Goal: Task Accomplishment & Management: Use online tool/utility

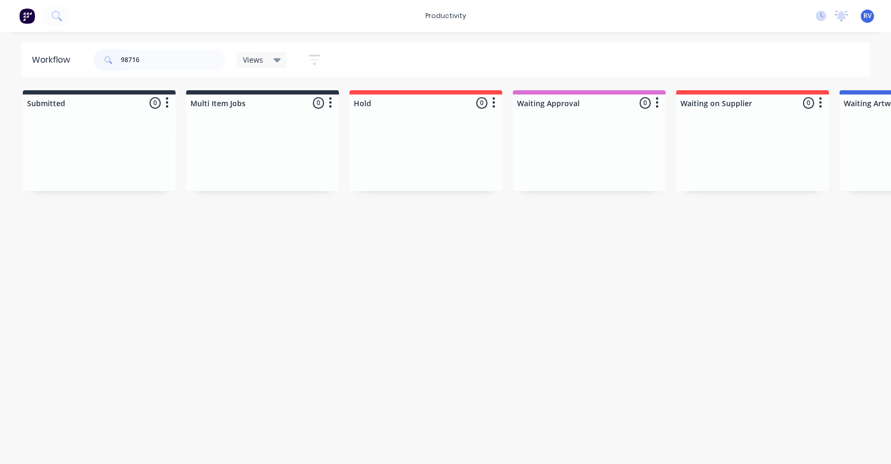
type input "98716"
drag, startPoint x: 67, startPoint y: 463, endPoint x: 318, endPoint y: 463, distance: 251.5
click at [318, 400] on html "productivity productivity Workflow Planner Delivery Scheduling Timesheets No ne…" at bounding box center [445, 200] width 891 height 400
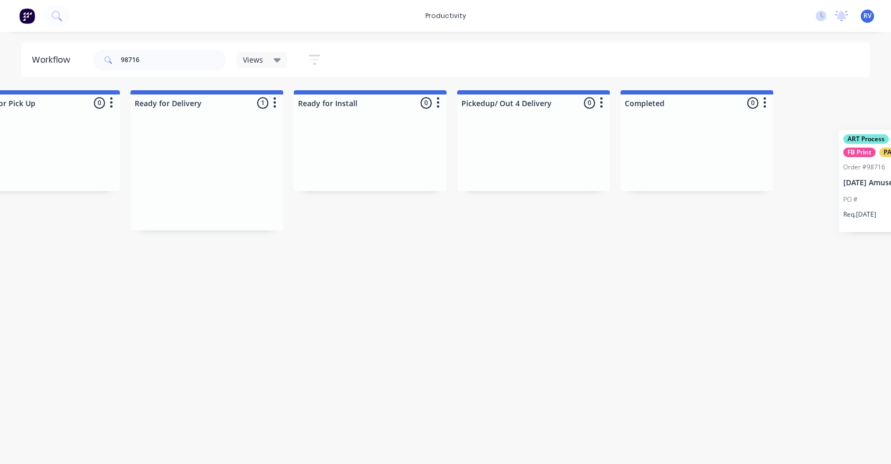
scroll to position [0, 3186]
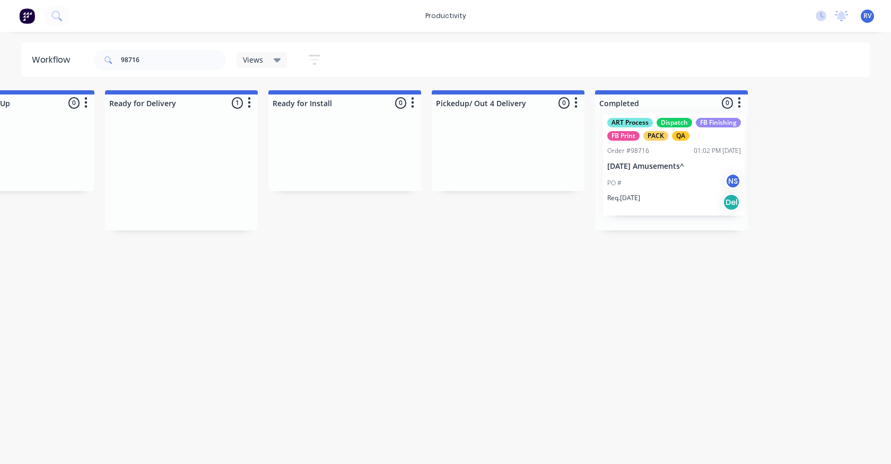
drag, startPoint x: 341, startPoint y: 173, endPoint x: 351, endPoint y: 110, distance: 63.9
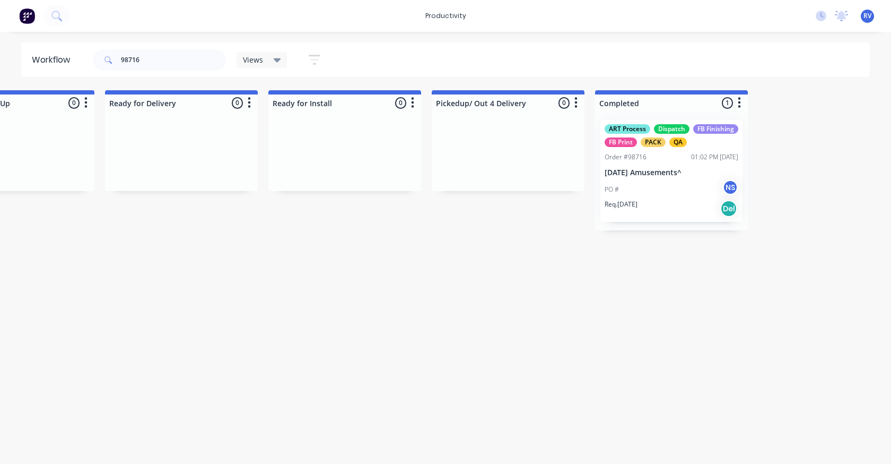
click at [275, 60] on icon at bounding box center [277, 60] width 7 height 4
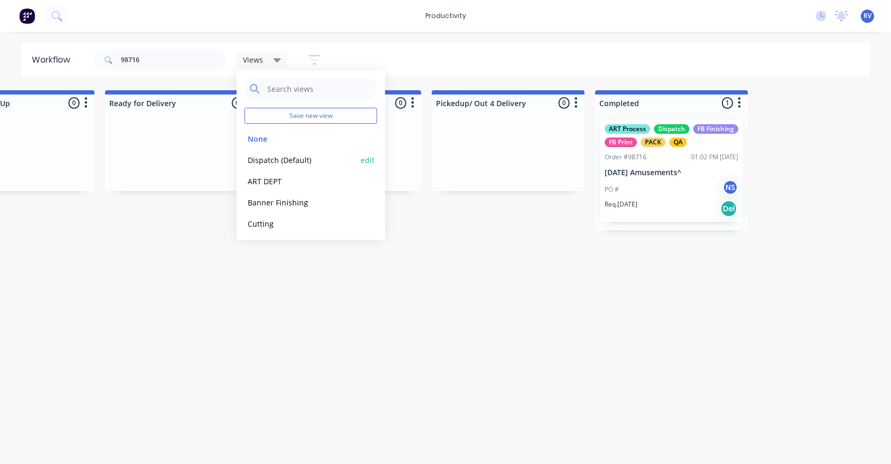
click at [274, 157] on button "Dispatch (Default)" at bounding box center [301, 160] width 113 height 12
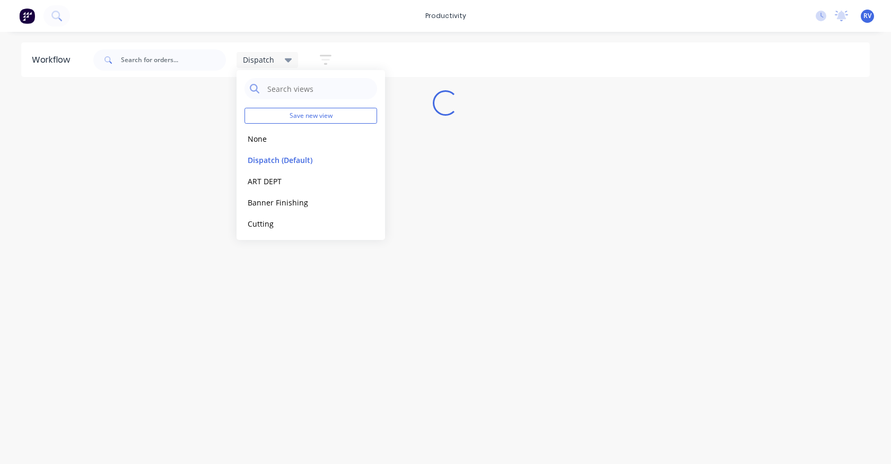
scroll to position [0, 0]
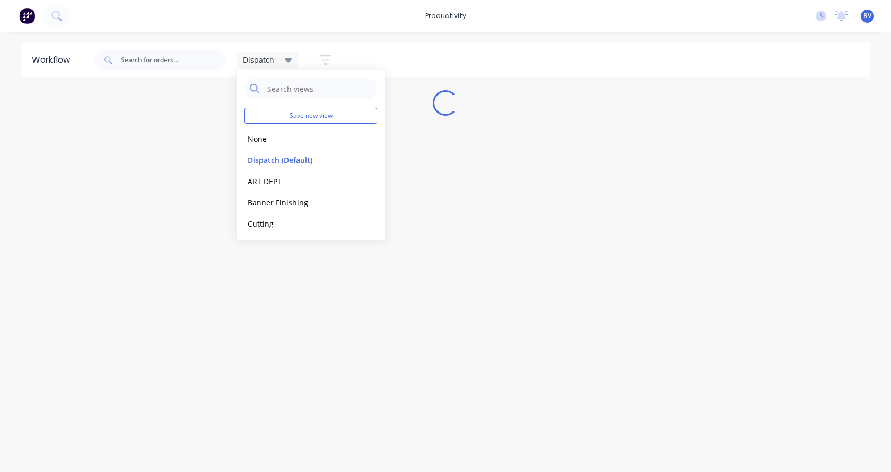
drag, startPoint x: 148, startPoint y: 405, endPoint x: 150, endPoint y: 396, distance: 8.6
click at [149, 404] on div "Workflow Dispatch Save new view None edit Dispatch (Default) edit ART DEPT edit…" at bounding box center [445, 246] width 891 height 408
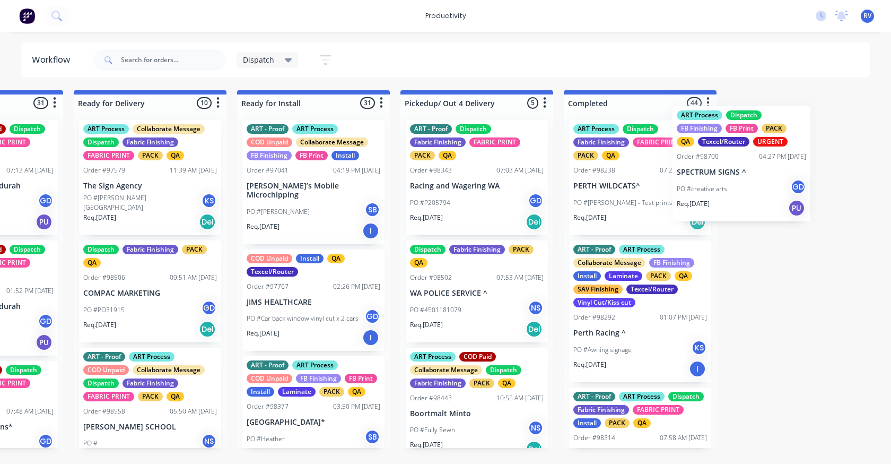
scroll to position [0, 1095]
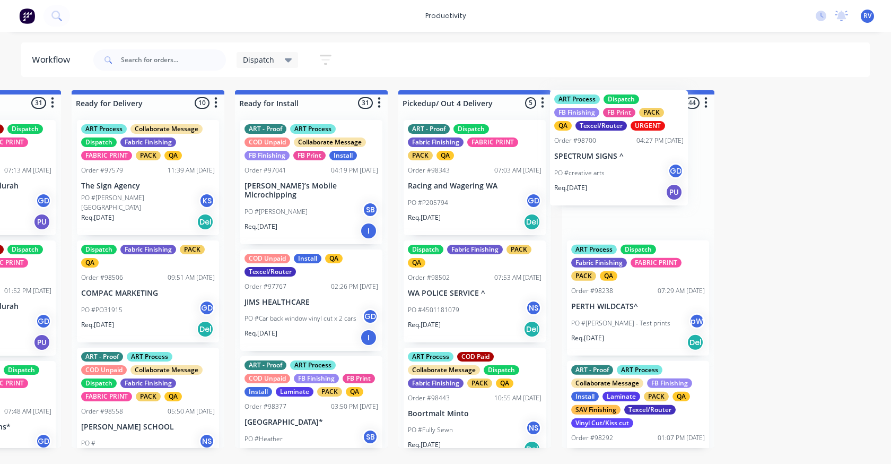
drag, startPoint x: 207, startPoint y: 194, endPoint x: 577, endPoint y: 164, distance: 371.5
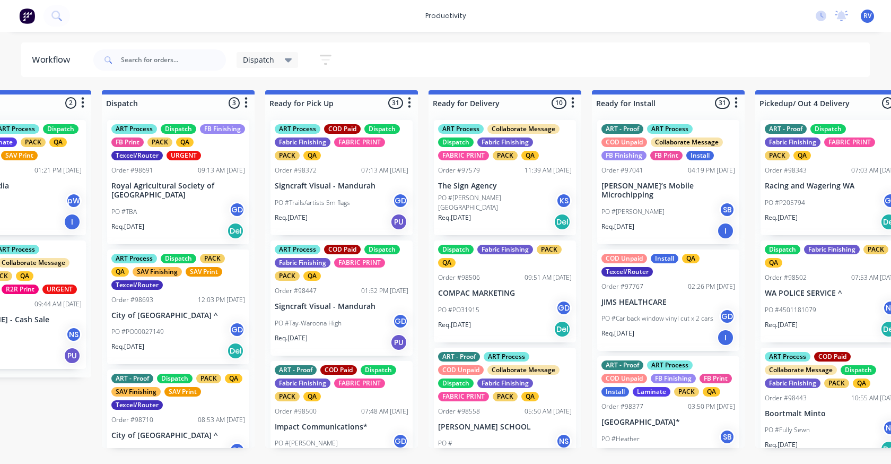
scroll to position [0, 728]
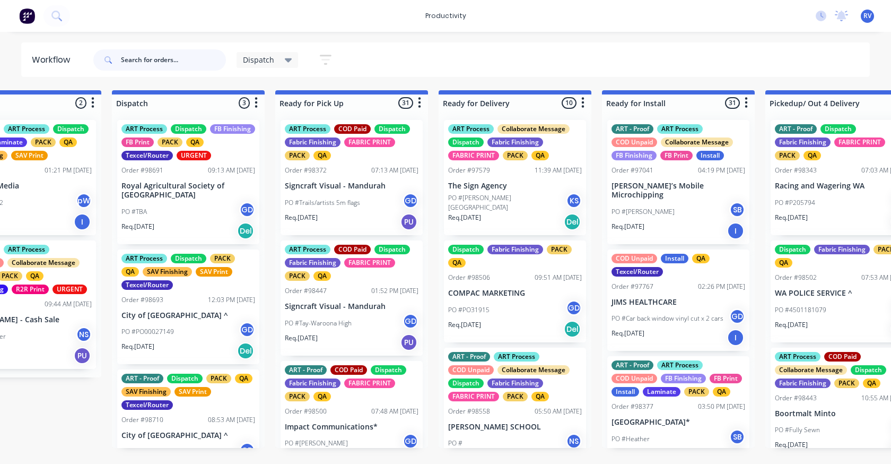
click at [160, 56] on input "text" at bounding box center [173, 59] width 105 height 21
type input "red dust"
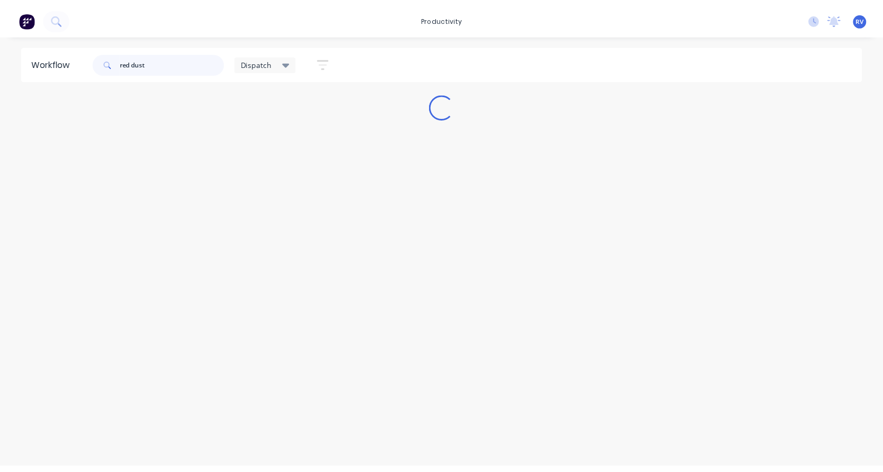
scroll to position [0, 0]
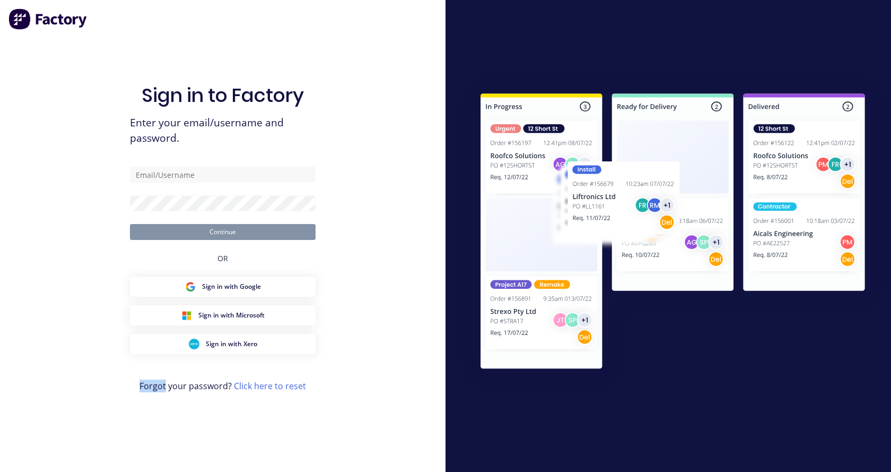
drag, startPoint x: 91, startPoint y: 467, endPoint x: 172, endPoint y: 127, distance: 349.2
click at [170, 463] on html "Sign in to Factory Enter your email/username and password. Continue OR Sign in …" at bounding box center [445, 236] width 891 height 472
type input "[EMAIL_ADDRESS][DOMAIN_NAME]"
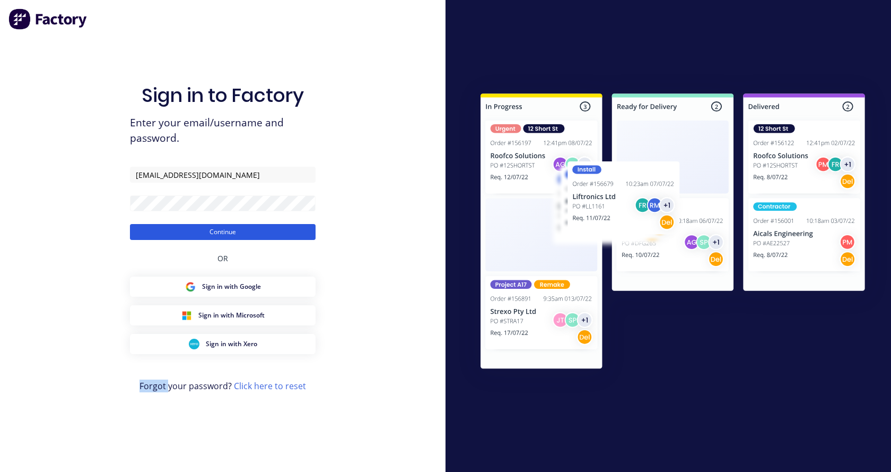
click at [242, 229] on button "Continue" at bounding box center [223, 232] width 186 height 16
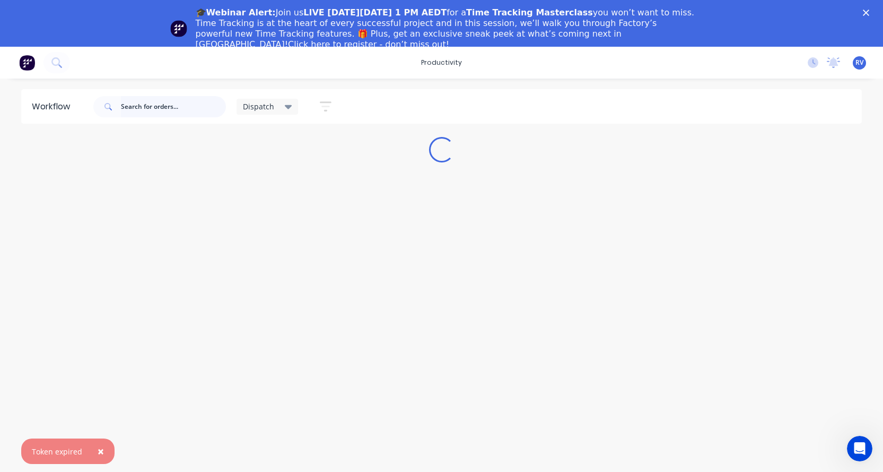
drag, startPoint x: 179, startPoint y: 110, endPoint x: 174, endPoint y: 115, distance: 7.1
click at [177, 112] on input "text" at bounding box center [173, 106] width 105 height 21
type input "red dust"
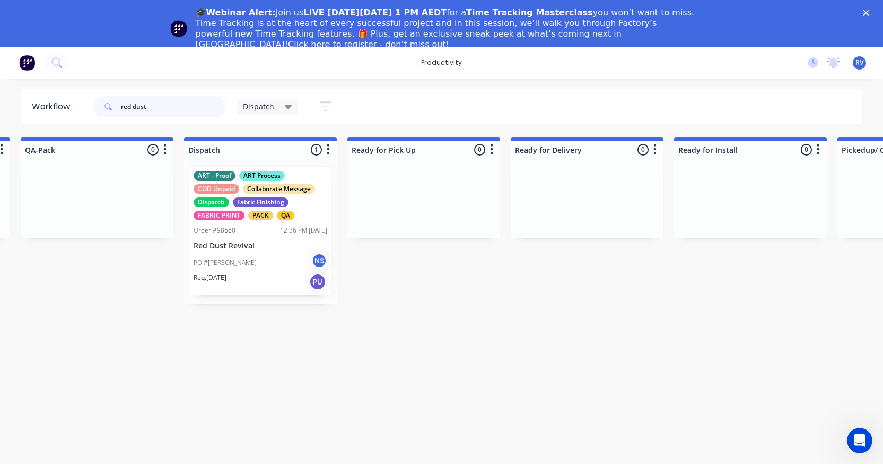
scroll to position [0, 661]
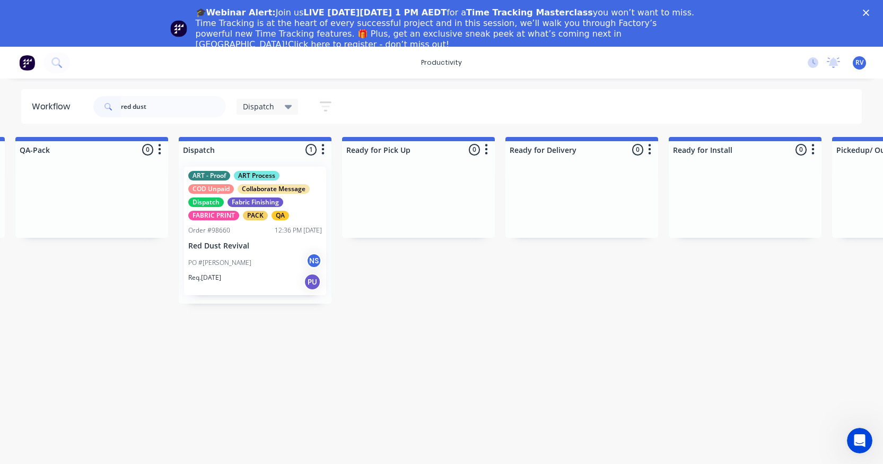
click at [256, 264] on div "PO #[PERSON_NAME] NS" at bounding box center [255, 263] width 134 height 20
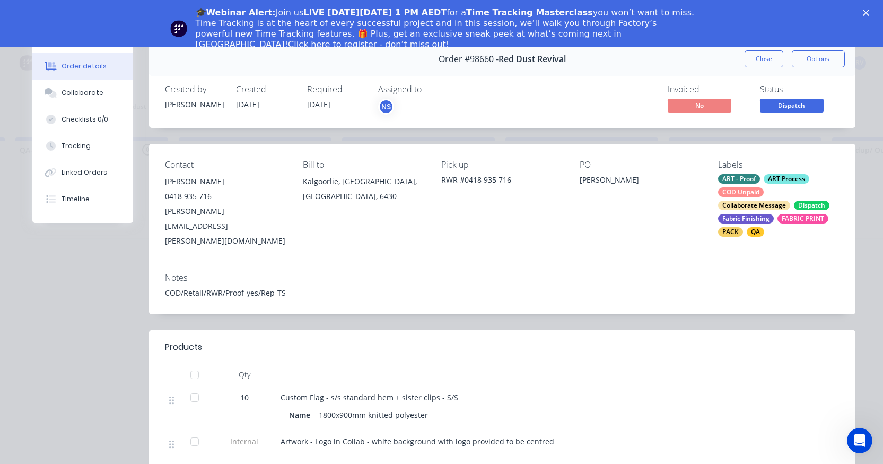
drag, startPoint x: 792, startPoint y: 97, endPoint x: 792, endPoint y: 108, distance: 10.6
click at [792, 98] on div "Status Dispatch" at bounding box center [800, 99] width 80 height 31
click at [793, 110] on span "Dispatch" at bounding box center [792, 105] width 64 height 13
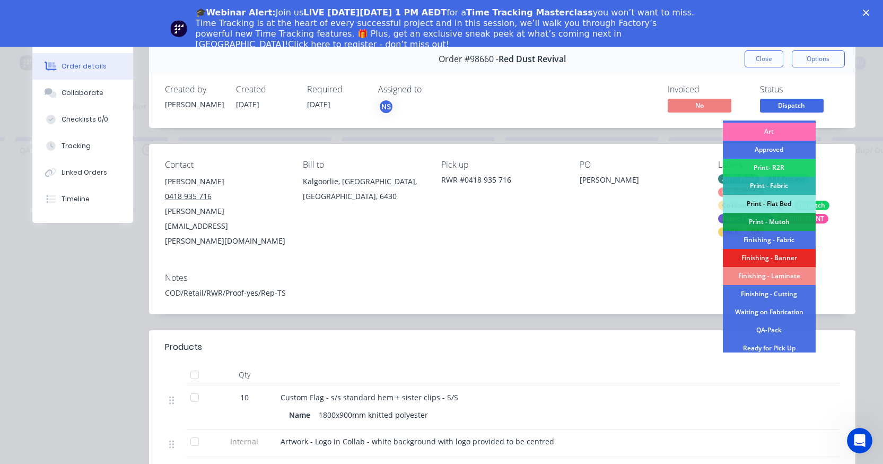
scroll to position [159, 0]
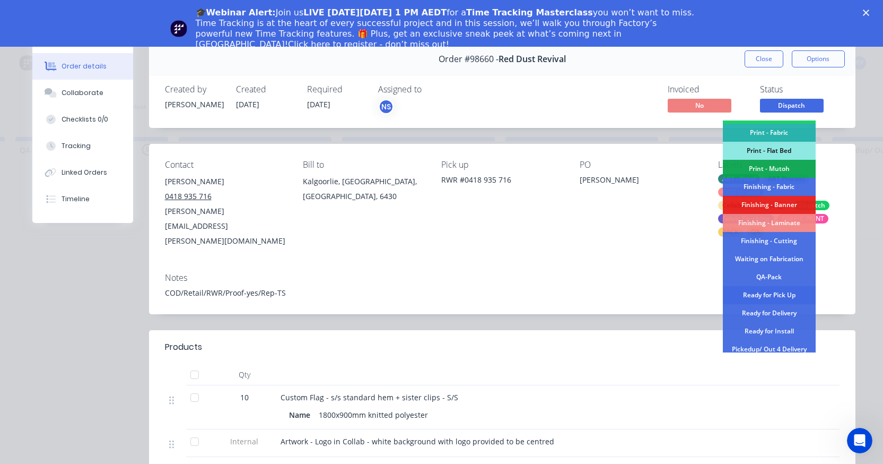
click at [778, 296] on div "Ready for Pick Up" at bounding box center [769, 295] width 93 height 18
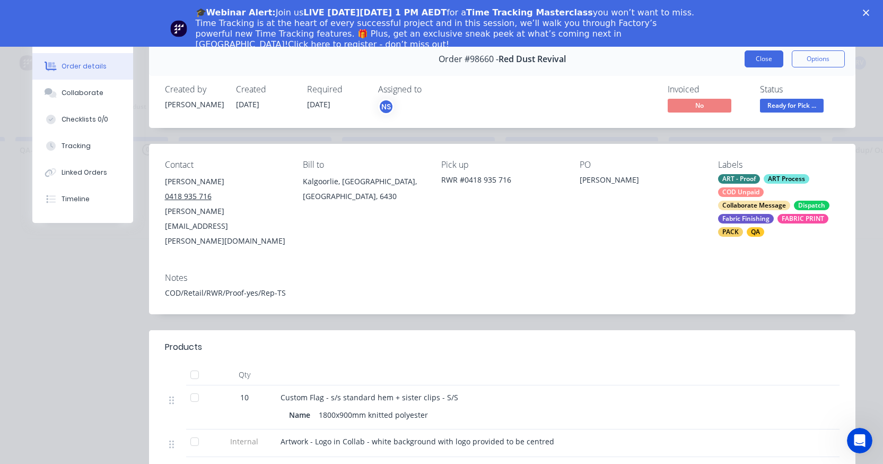
click at [757, 64] on button "Close" at bounding box center [764, 58] width 39 height 17
